Goal: Task Accomplishment & Management: Manage account settings

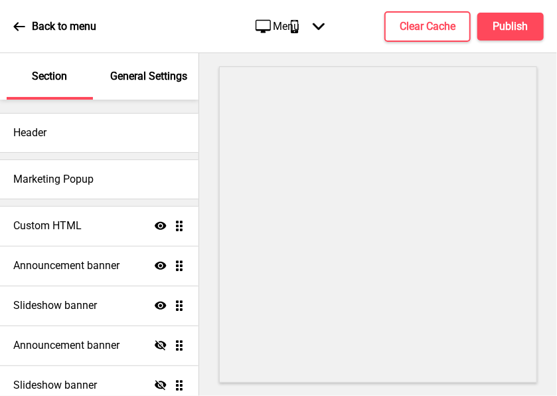
scroll to position [79, 0]
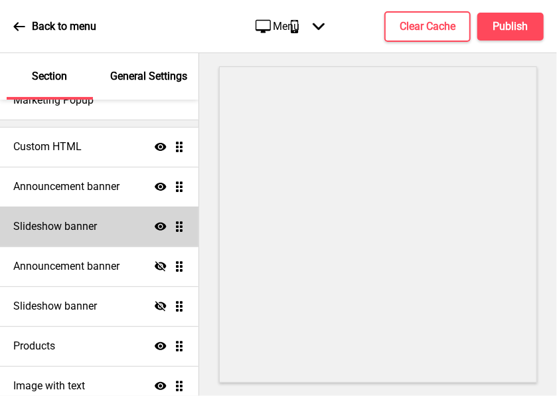
click at [97, 224] on div "Slideshow banner Show Drag" at bounding box center [99, 226] width 198 height 40
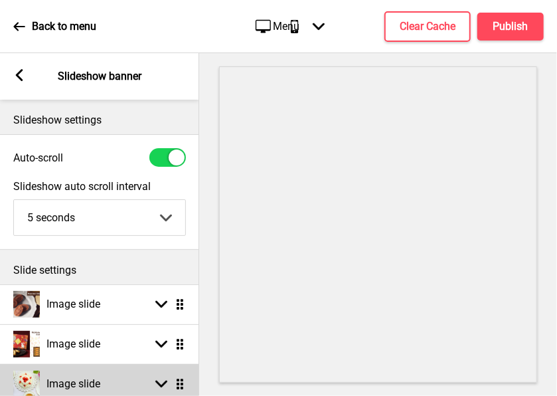
click at [95, 367] on div "Image slide Arrow down Drag" at bounding box center [99, 384] width 199 height 40
select select "right"
click at [95, 367] on div "Image slide Arrow up Drag" at bounding box center [99, 384] width 199 height 40
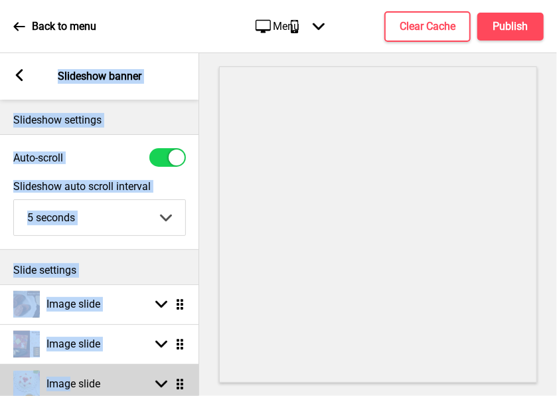
drag, startPoint x: 117, startPoint y: 386, endPoint x: 72, endPoint y: 385, distance: 44.5
click at [72, 385] on div "Section General Settings Header Marketing Popup Custom HTML Show Drag Announcem…" at bounding box center [99, 224] width 199 height 342
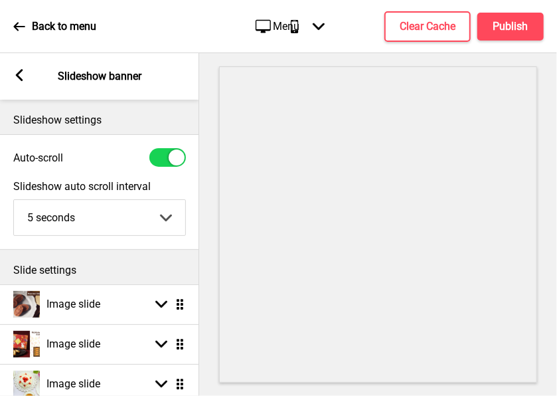
drag, startPoint x: 72, startPoint y: 385, endPoint x: 217, endPoint y: 334, distance: 153.2
click at [217, 334] on div at bounding box center [378, 224] width 358 height 342
click at [192, 268] on div "Slide settings" at bounding box center [99, 267] width 199 height 35
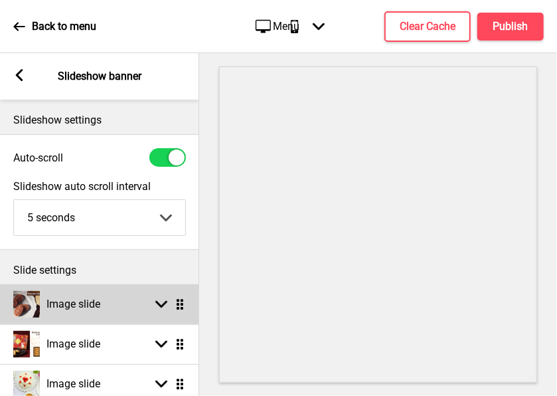
click at [117, 305] on div "Image slide Arrow down Drag" at bounding box center [99, 304] width 199 height 40
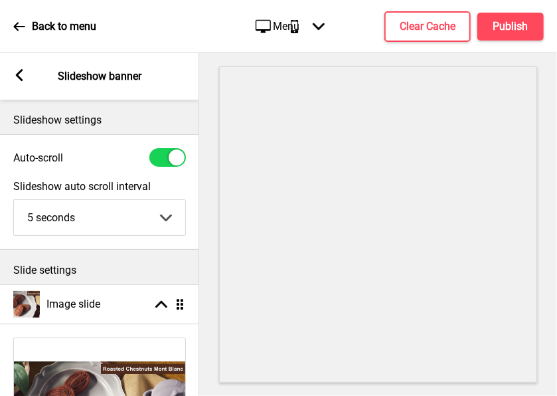
click at [121, 388] on div "Image with text Show Drag" at bounding box center [99, 386] width 198 height 40
select select "center"
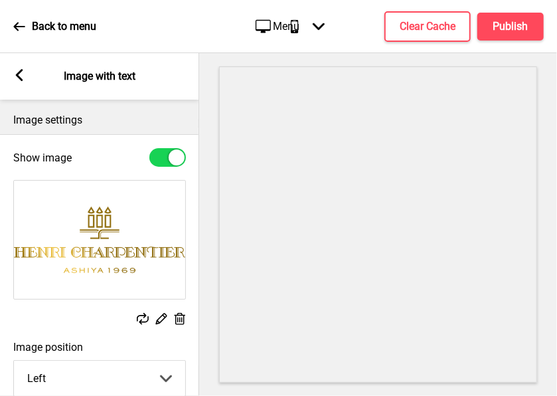
click at [121, 388] on div "Image with text Show Drag" at bounding box center [99, 386] width 198 height 40
click at [102, 123] on p "Image settings" at bounding box center [99, 120] width 173 height 15
click at [98, 170] on div "Show image" at bounding box center [99, 157] width 199 height 32
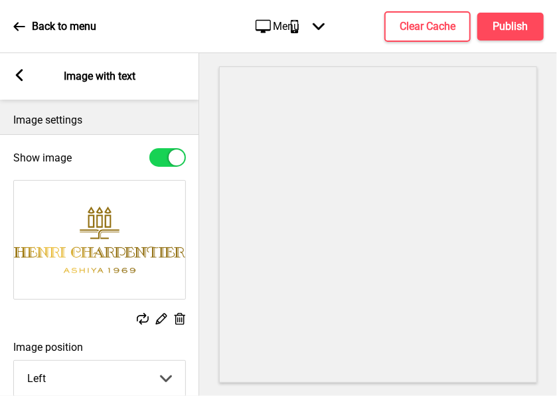
click at [56, 325] on div "Replace Edit Delete" at bounding box center [99, 320] width 173 height 15
click at [18, 74] on icon at bounding box center [19, 75] width 7 height 12
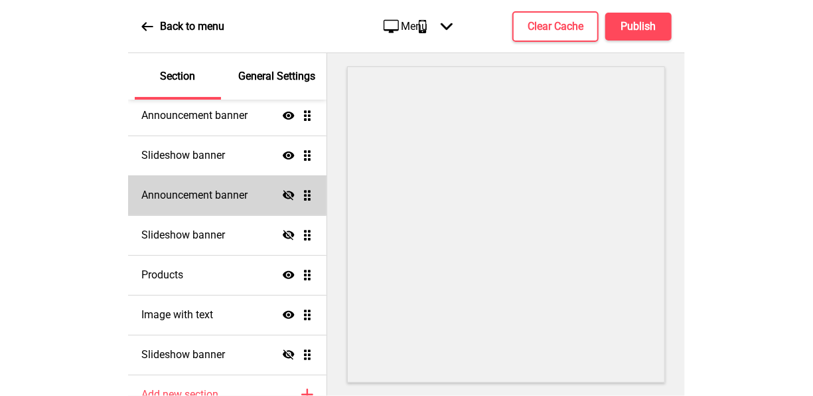
scroll to position [129, 0]
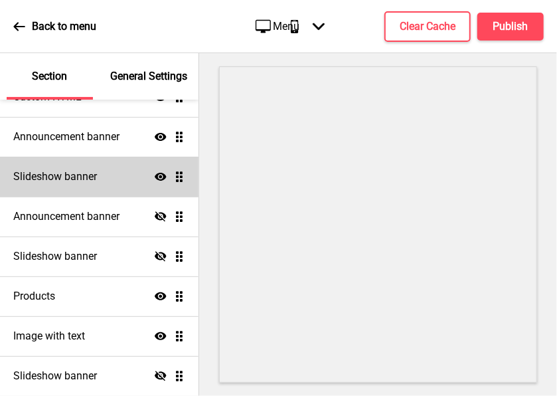
click at [94, 179] on h4 "Slideshow banner" at bounding box center [55, 176] width 84 height 15
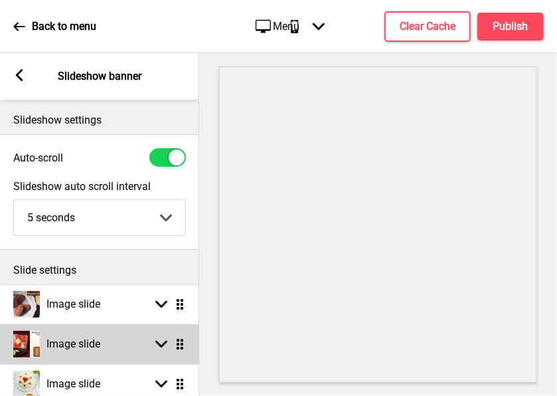
click at [86, 344] on h4 "Image slide" at bounding box center [73, 343] width 54 height 15
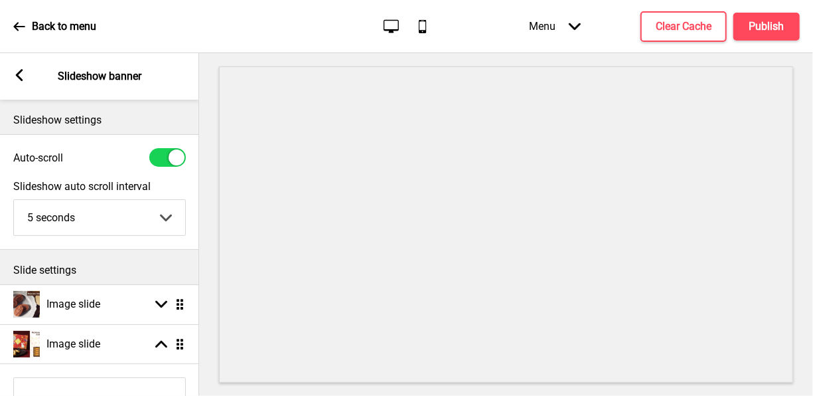
scroll to position [175, 0]
drag, startPoint x: 64, startPoint y: 392, endPoint x: 11, endPoint y: 386, distance: 52.7
click at [11, 386] on div "Custom HTML Show Drag Announcement banner Show Drag Slideshow banner Show Drag …" at bounding box center [99, 210] width 198 height 372
click at [6, 389] on div "Custom HTML Show Drag Announcement banner Show Drag Slideshow banner Show Drag …" at bounding box center [99, 210] width 198 height 372
click at [40, 78] on div "Arrow left Slideshow banner" at bounding box center [99, 76] width 199 height 46
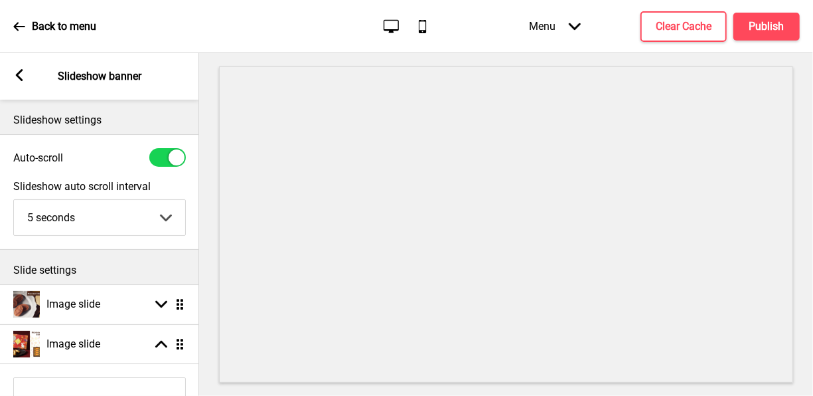
click at [205, 220] on div at bounding box center [506, 224] width 614 height 342
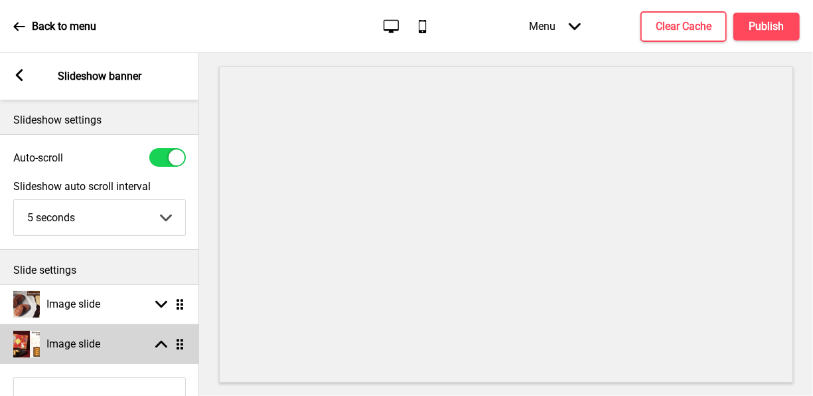
click at [92, 344] on h4 "Image slide" at bounding box center [73, 343] width 54 height 15
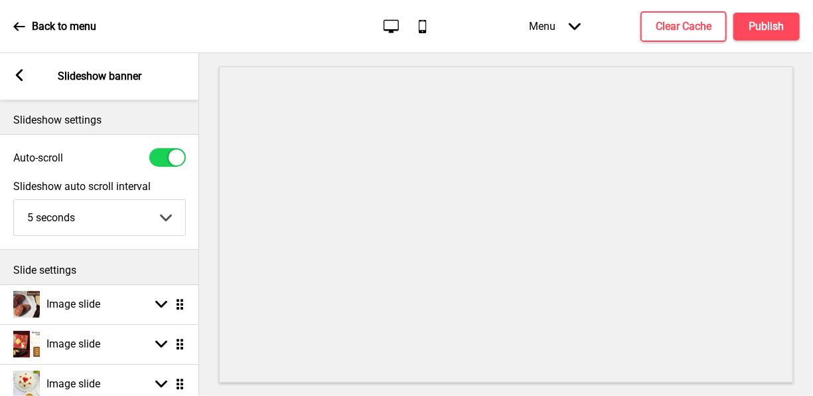
click at [392, 24] on icon "Desktop" at bounding box center [391, 26] width 18 height 18
drag, startPoint x: 148, startPoint y: 387, endPoint x: 186, endPoint y: 389, distance: 38.5
click at [186, 389] on div "Custom HTML Show Drag Announcement banner Show Drag Slideshow banner Show Drag …" at bounding box center [99, 210] width 198 height 372
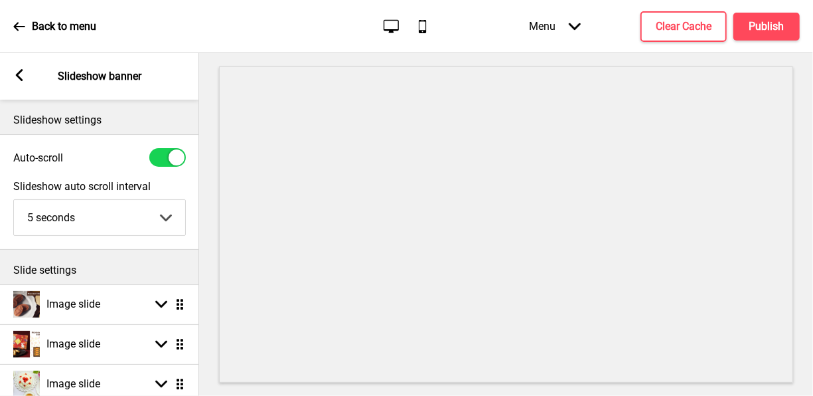
click at [556, 20] on div "Menu Arrow down" at bounding box center [555, 26] width 78 height 39
click at [489, 28] on div "Menu Arrow down Product Page Store Information Checkout Thank you Terms & Condi…" at bounding box center [638, 26] width 324 height 39
click at [25, 31] on icon at bounding box center [19, 27] width 12 height 12
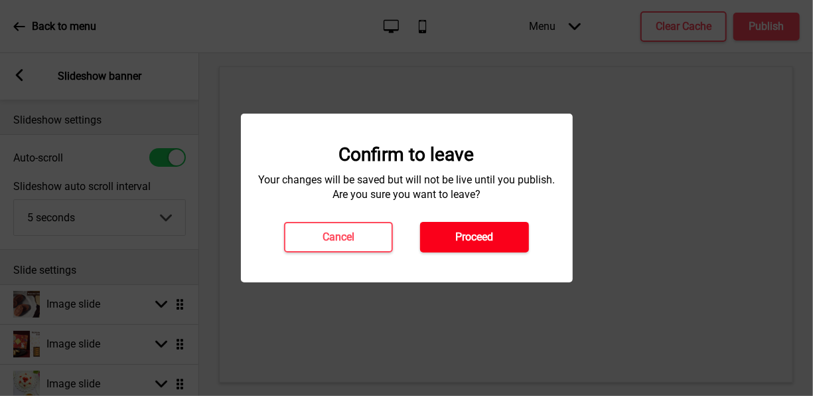
click at [479, 242] on h4 "Proceed" at bounding box center [475, 237] width 38 height 15
